Goal: Communication & Community: Participate in discussion

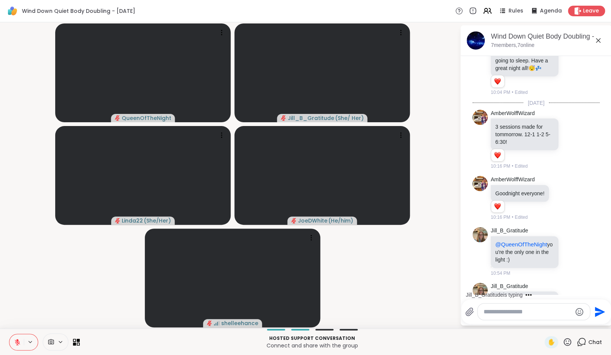
scroll to position [193, 0]
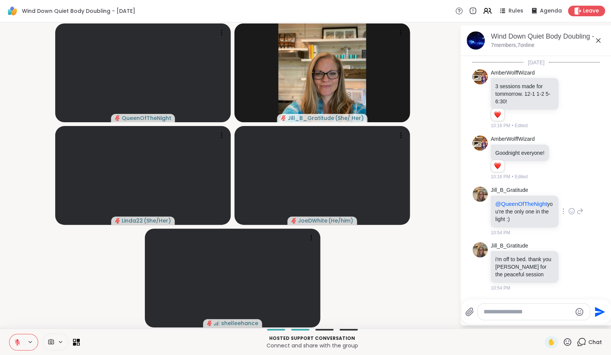
click at [574, 211] on div at bounding box center [571, 211] width 23 height 9
click at [571, 209] on icon at bounding box center [572, 211] width 7 height 8
click at [570, 199] on div "Select Reaction: Heart" at bounding box center [572, 199] width 7 height 7
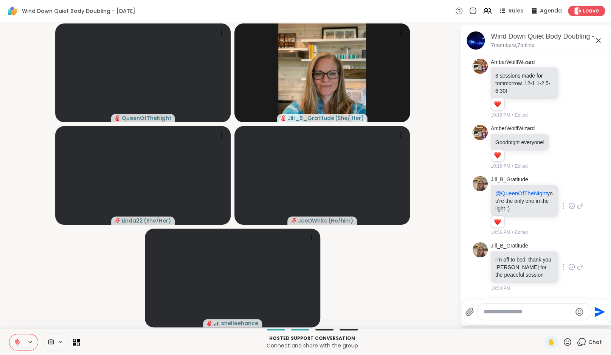
click at [571, 268] on icon at bounding box center [572, 267] width 2 height 1
click at [570, 258] on div "Select Reaction: Heart" at bounding box center [572, 254] width 7 height 7
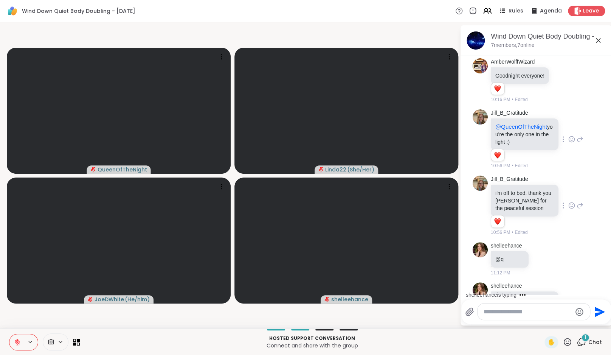
scroll to position [303, 0]
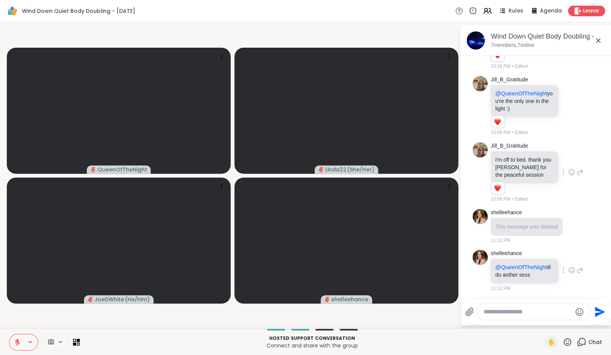
click at [571, 272] on icon at bounding box center [572, 271] width 2 height 1
click at [572, 257] on div "Select Reaction: Heart" at bounding box center [572, 258] width 7 height 7
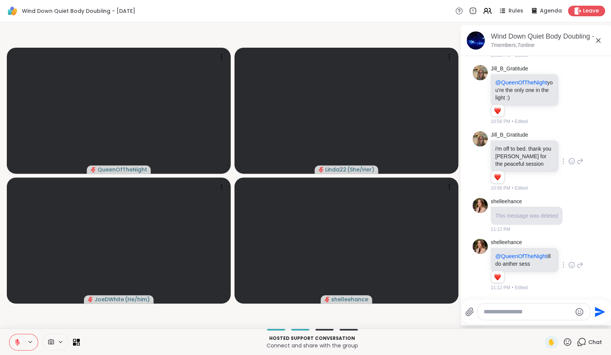
scroll to position [314, 0]
click at [503, 312] on textarea "Type your message" at bounding box center [528, 312] width 88 height 8
paste textarea "**********"
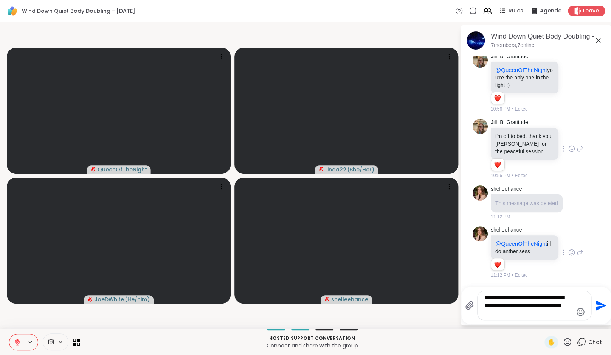
type textarea "**********"
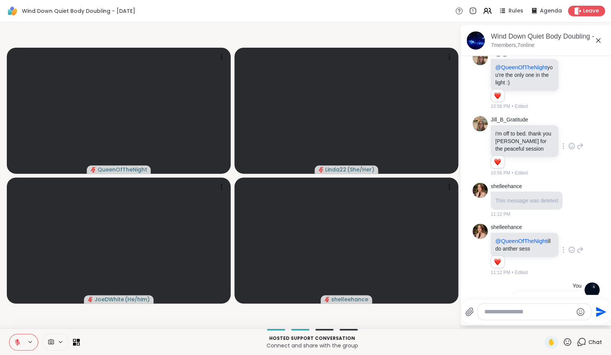
scroll to position [385, 0]
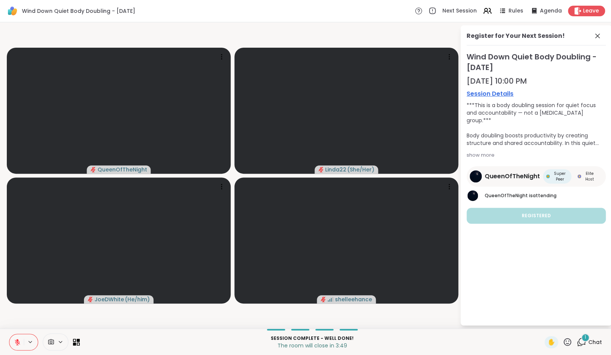
click at [585, 346] on icon at bounding box center [581, 341] width 9 height 9
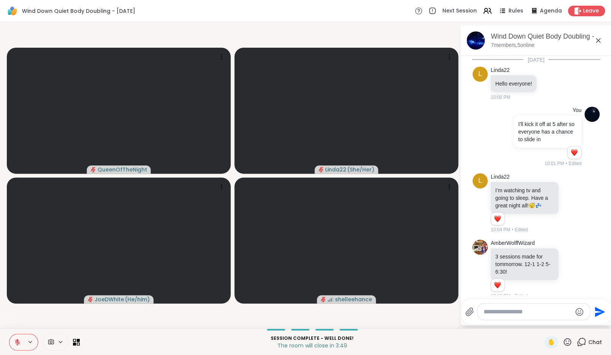
scroll to position [593, 0]
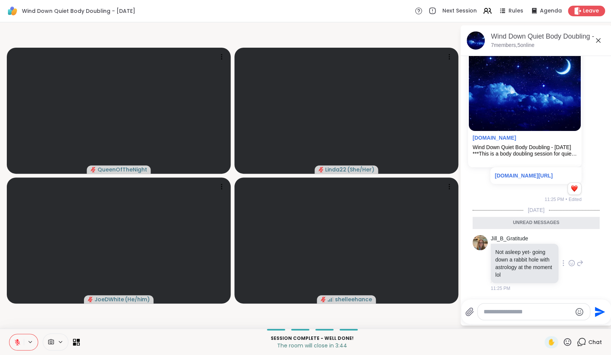
click at [571, 264] on icon at bounding box center [572, 263] width 7 height 8
click at [571, 253] on div "Select Reaction: Heart" at bounding box center [572, 250] width 7 height 7
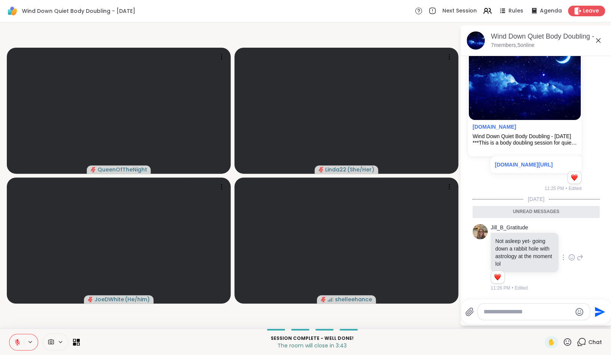
scroll to position [603, 0]
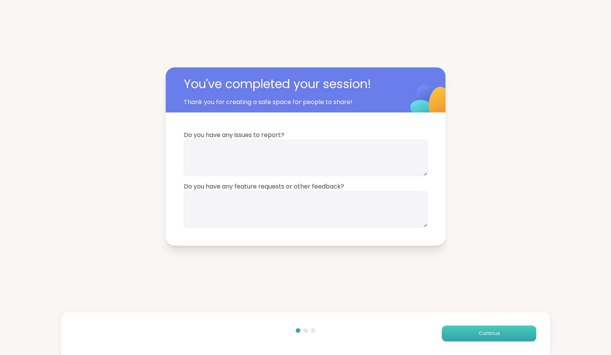
click at [489, 326] on button "Continue" at bounding box center [489, 333] width 95 height 16
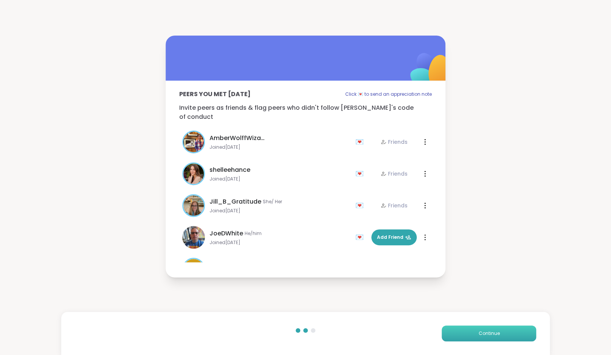
click at [489, 326] on button "Continue" at bounding box center [489, 333] width 95 height 16
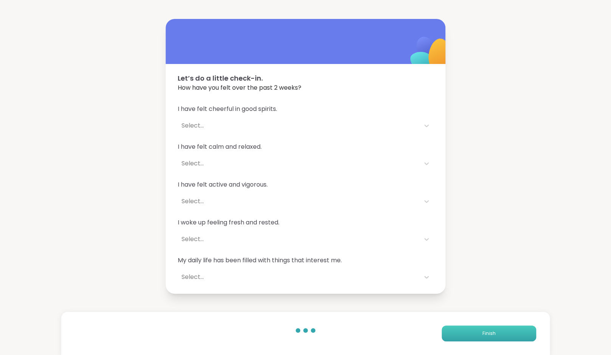
click at [489, 326] on button "Finish" at bounding box center [489, 333] width 95 height 16
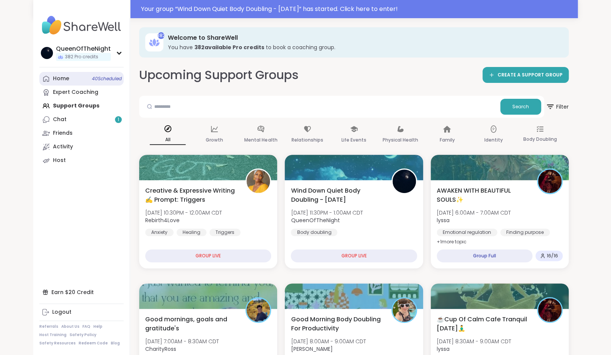
click at [75, 78] on link "Home 40 Scheduled" at bounding box center [81, 79] width 84 height 14
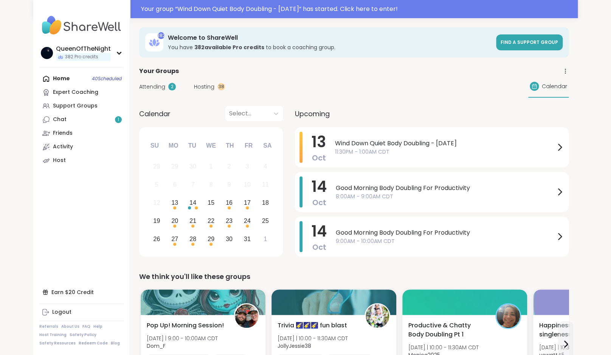
click at [199, 90] on span "Hosting" at bounding box center [204, 87] width 20 height 8
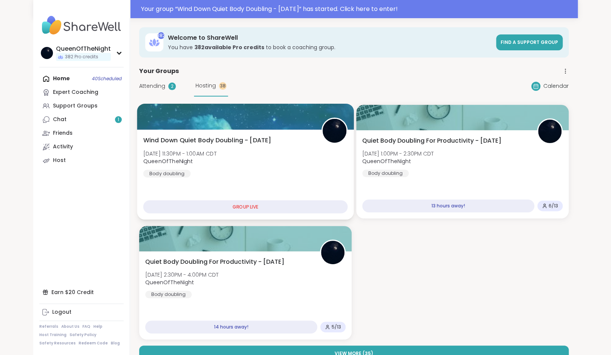
click at [270, 142] on span "Wind Down Quiet Body Doubling - [DATE]" at bounding box center [207, 140] width 128 height 9
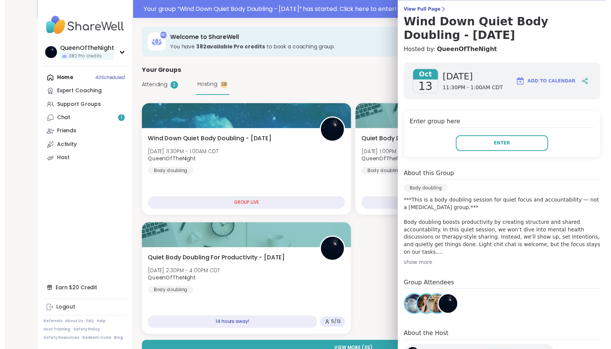
scroll to position [60, 0]
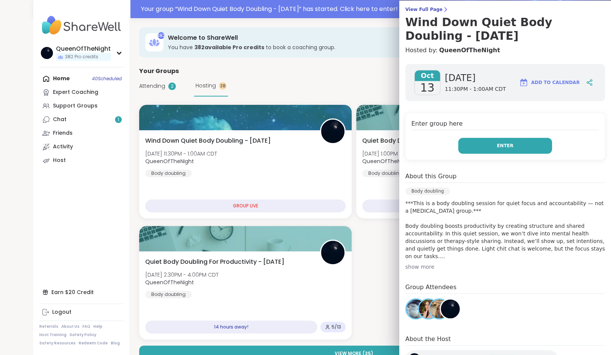
click at [510, 142] on button "Enter" at bounding box center [506, 146] width 94 height 16
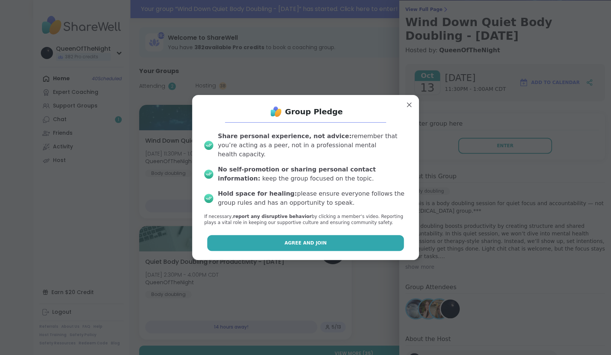
click at [300, 240] on span "Agree and Join" at bounding box center [306, 243] width 42 height 7
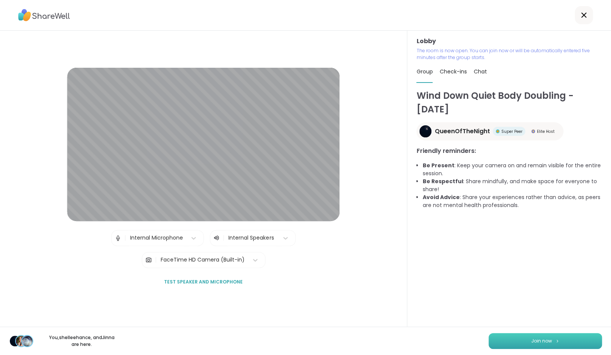
click at [563, 342] on button "Join now" at bounding box center [546, 341] width 114 height 16
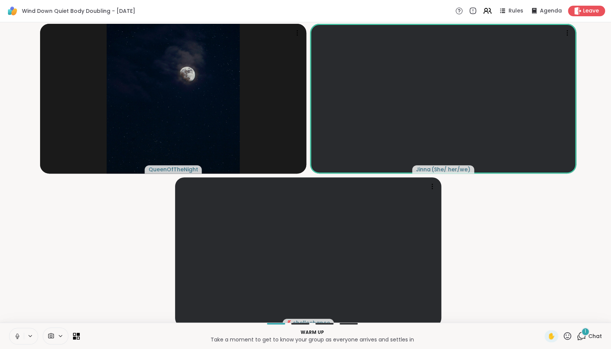
click at [19, 340] on icon at bounding box center [17, 336] width 7 height 7
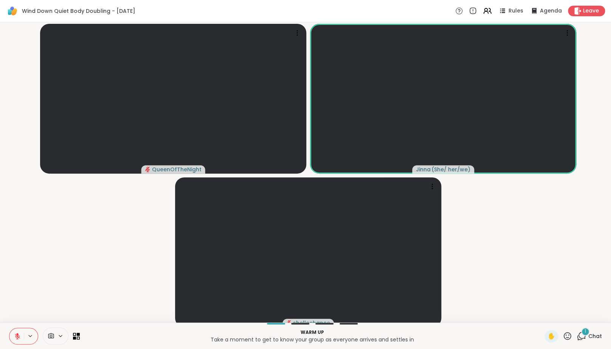
click at [67, 247] on video-player-container "QueenOfTheNight Jinna ( She/ her/we ) shelleehance" at bounding box center [306, 172] width 602 height 294
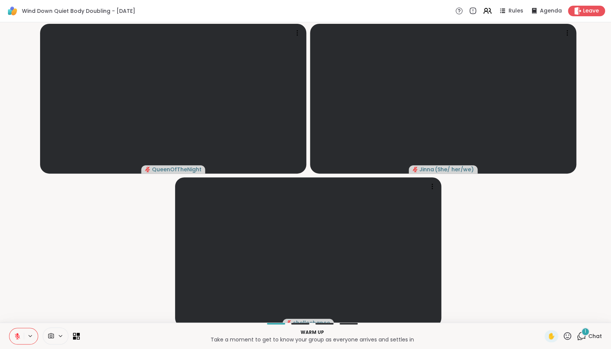
click at [20, 340] on icon at bounding box center [17, 336] width 7 height 7
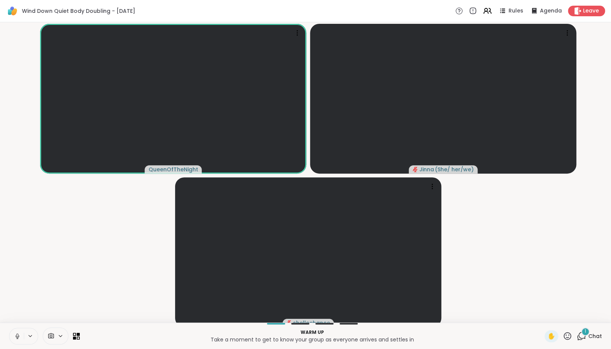
click at [585, 336] on div "1" at bounding box center [586, 332] width 8 height 8
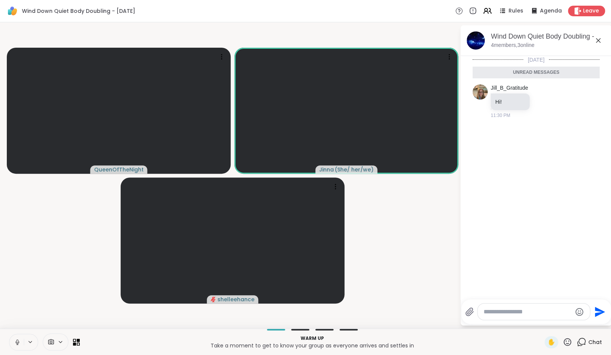
click at [603, 41] on icon at bounding box center [598, 40] width 9 height 9
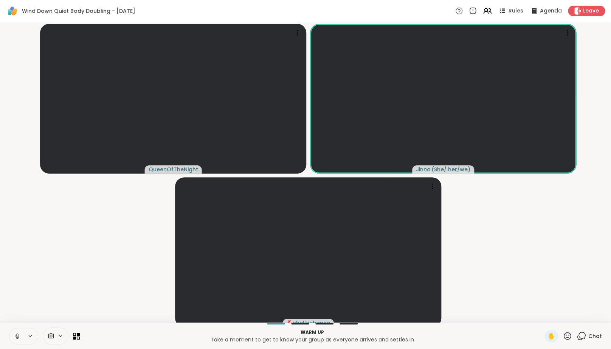
click at [517, 277] on video-player-container "QueenOfTheNight Jinna ( She/ her/we ) shelleehance" at bounding box center [306, 172] width 602 height 294
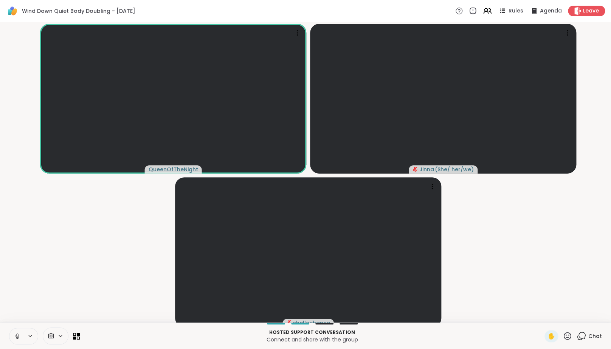
click at [15, 340] on icon at bounding box center [17, 336] width 7 height 7
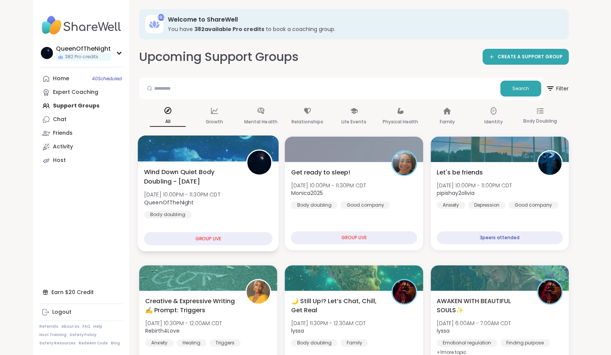
click at [219, 177] on span "Wind Down Quiet Body Doubling - [DATE]" at bounding box center [191, 176] width 94 height 19
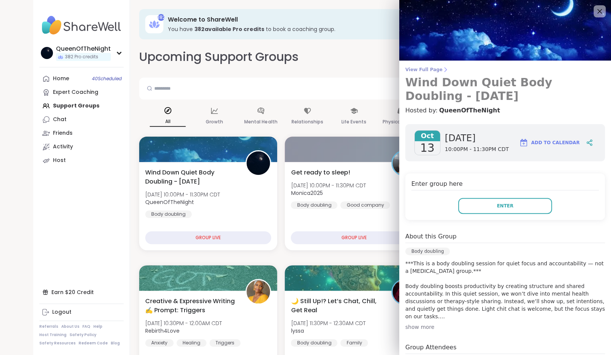
click at [425, 68] on span "View Full Page" at bounding box center [506, 70] width 200 height 6
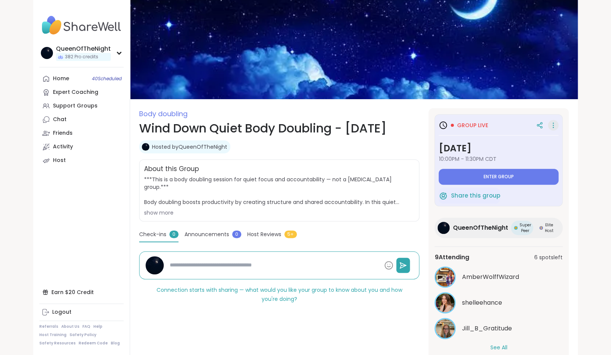
click at [552, 128] on icon at bounding box center [554, 125] width 8 height 11
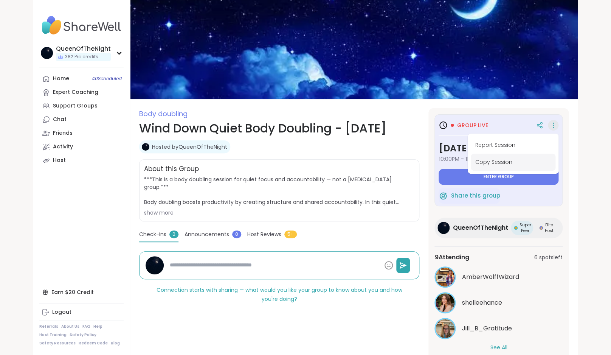
click at [519, 162] on button "Copy Session" at bounding box center [513, 162] width 85 height 17
type textarea "*"
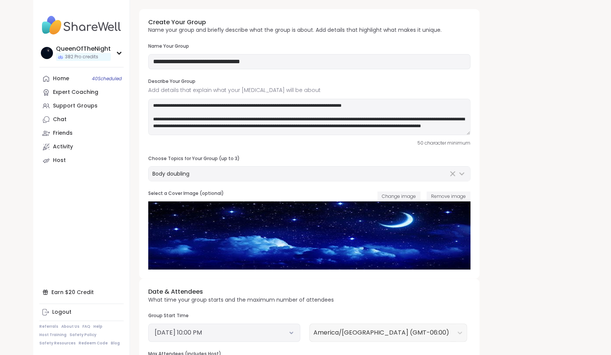
type input "**********"
type textarea "**********"
type input "**"
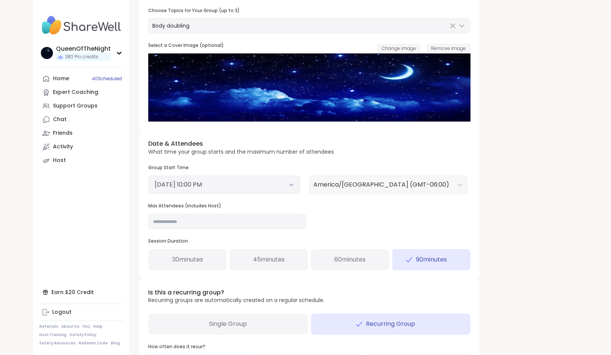
scroll to position [151, 0]
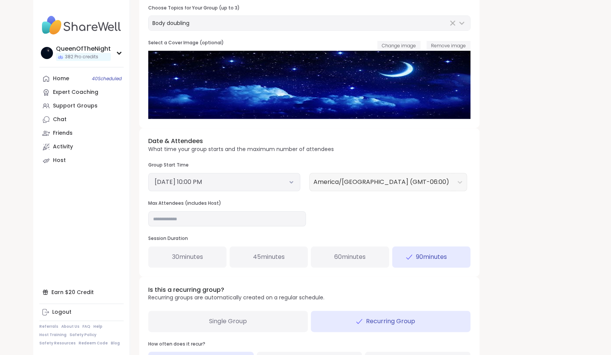
click at [281, 185] on button "[DATE] 10:00 PM" at bounding box center [224, 181] width 139 height 9
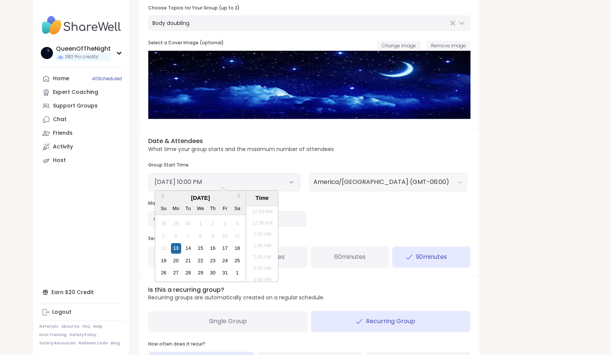
scroll to position [467, 0]
click at [258, 275] on li "11:30 PM" at bounding box center [262, 277] width 32 height 11
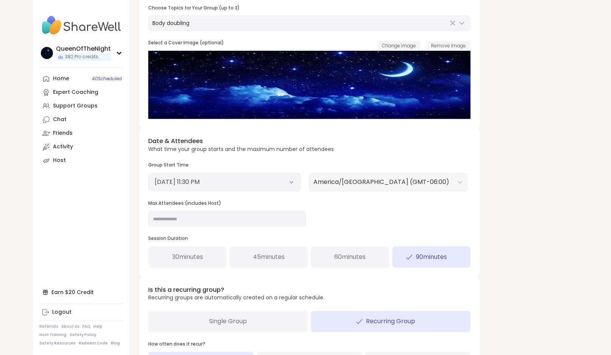
click at [256, 322] on div "Single Group" at bounding box center [228, 321] width 160 height 21
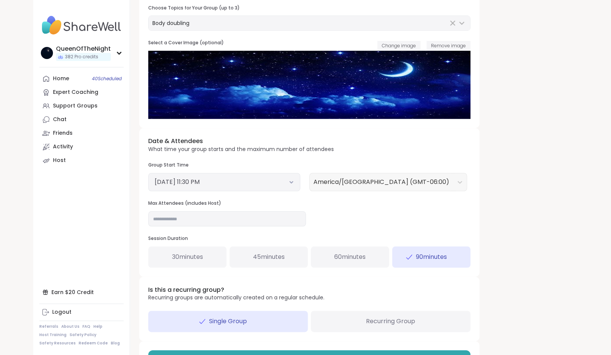
click at [337, 257] on span "60 minutes" at bounding box center [349, 256] width 31 height 9
click at [418, 256] on span "90 minutes" at bounding box center [431, 256] width 31 height 9
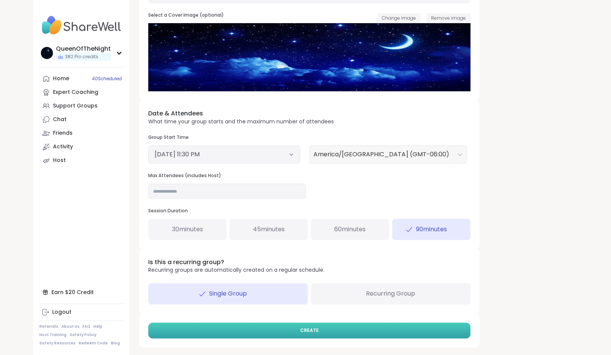
click at [375, 324] on button "CREATE" at bounding box center [309, 330] width 322 height 16
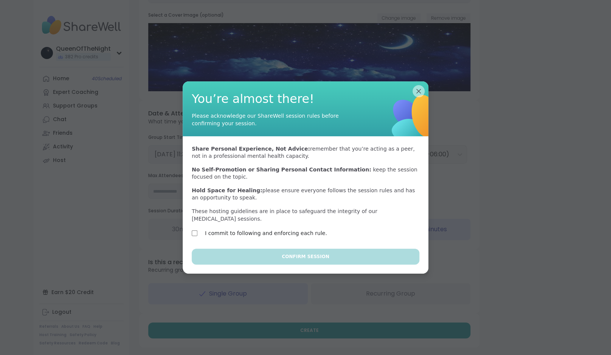
click at [281, 232] on label "I commit to following and enforcing each rule." at bounding box center [266, 233] width 122 height 9
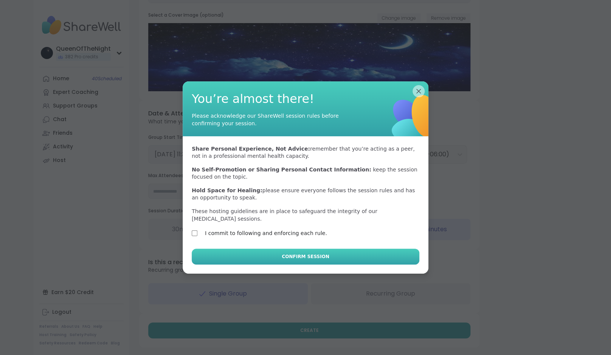
click at [320, 255] on span "Confirm Session" at bounding box center [305, 256] width 47 height 7
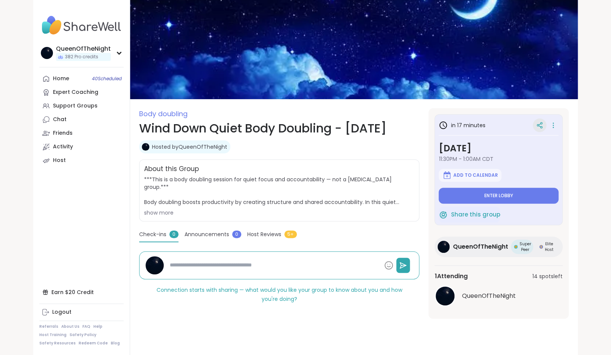
click at [537, 126] on icon at bounding box center [540, 125] width 7 height 7
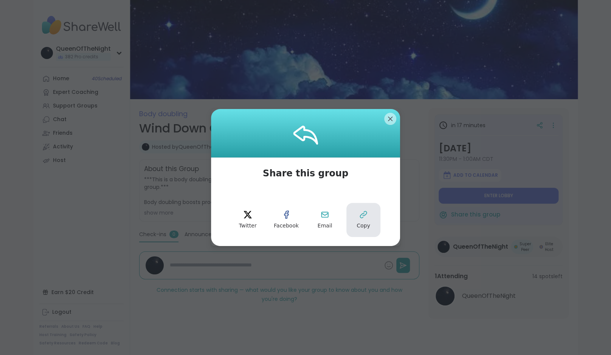
click at [363, 219] on button "Copy" at bounding box center [364, 220] width 34 height 34
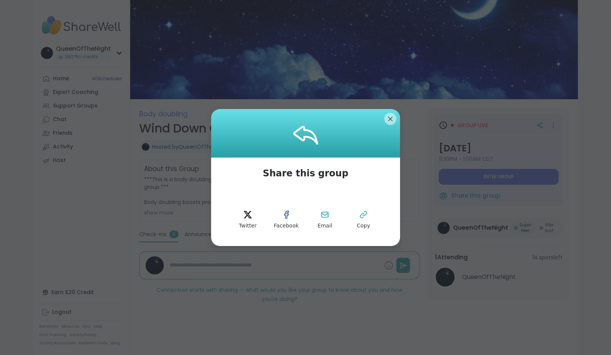
type textarea "*"
